Goal: Task Accomplishment & Management: Manage account settings

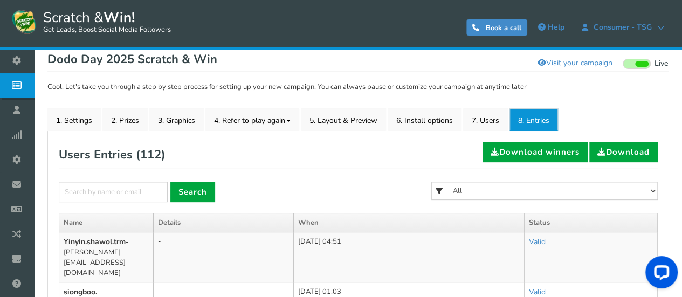
scroll to position [162, 0]
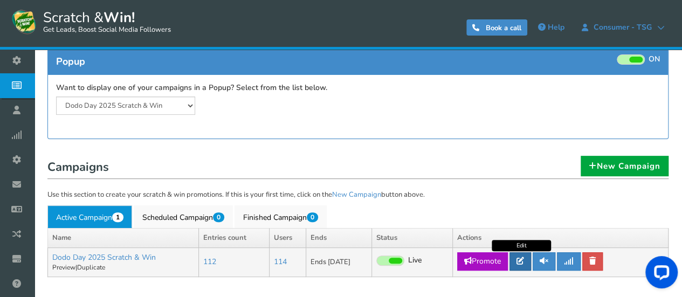
click at [520, 258] on icon at bounding box center [520, 261] width 8 height 8
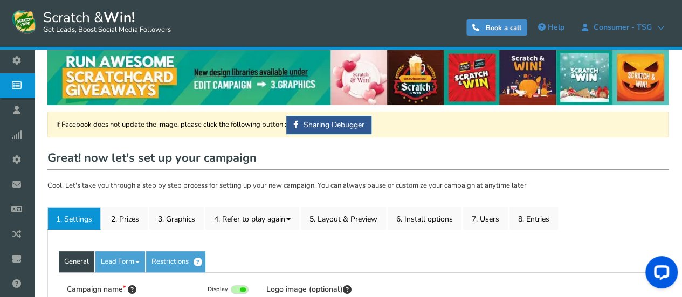
type input "Dodo Day 2025 Scratch & Win"
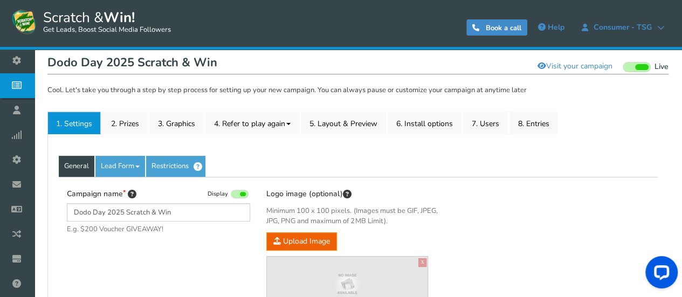
scroll to position [108, 0]
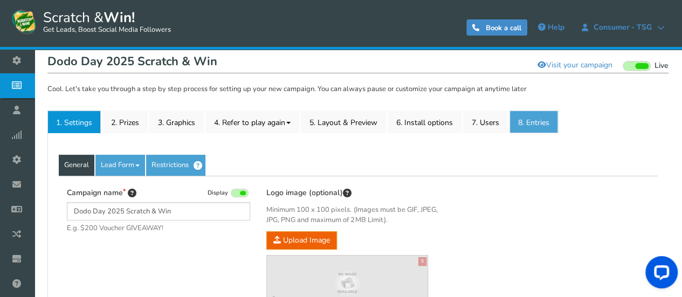
click at [524, 127] on link "8. Entries" at bounding box center [533, 121] width 49 height 23
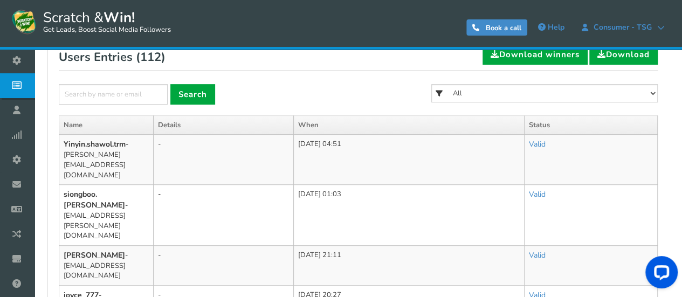
scroll to position [269, 0]
